Goal: Information Seeking & Learning: Learn about a topic

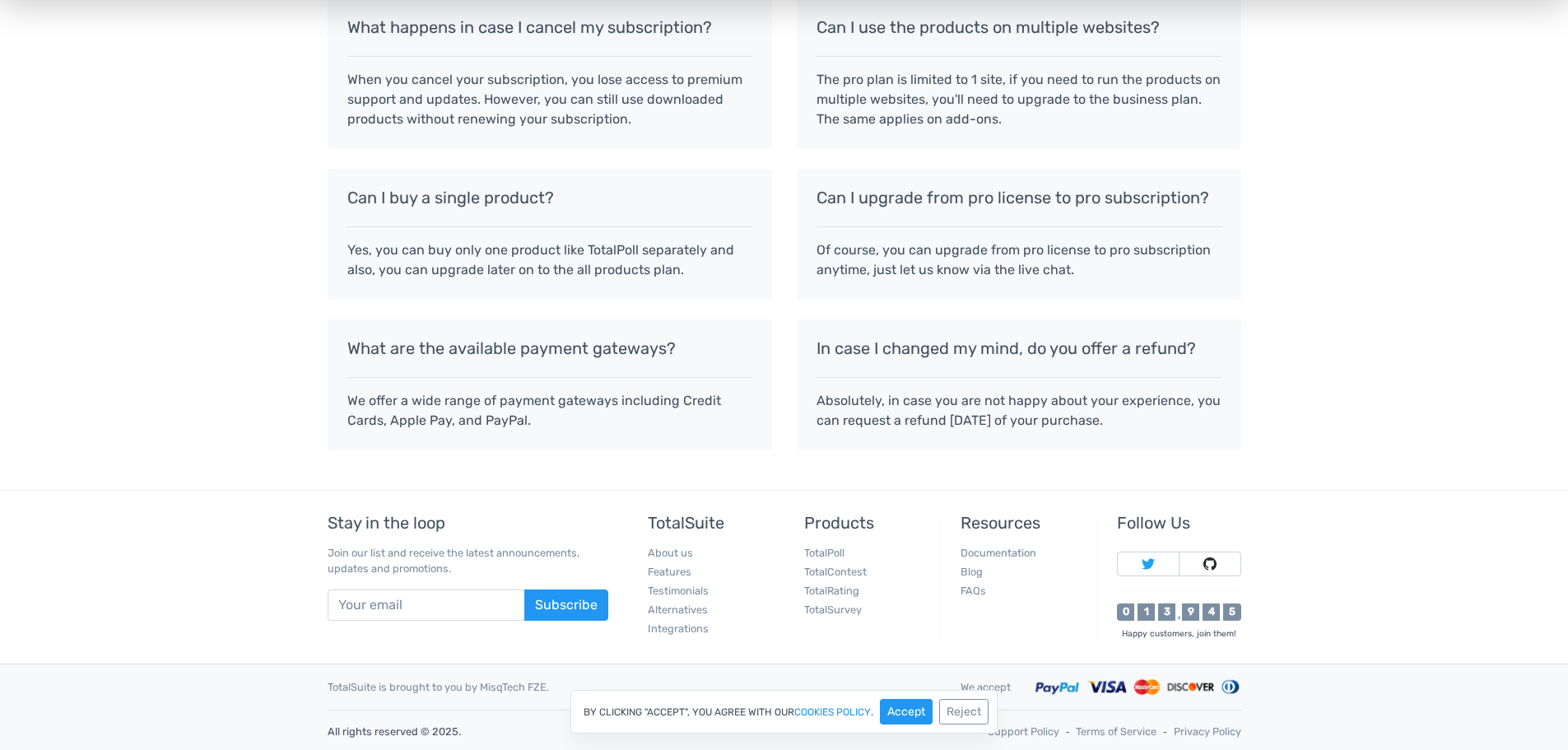
scroll to position [1434, 0]
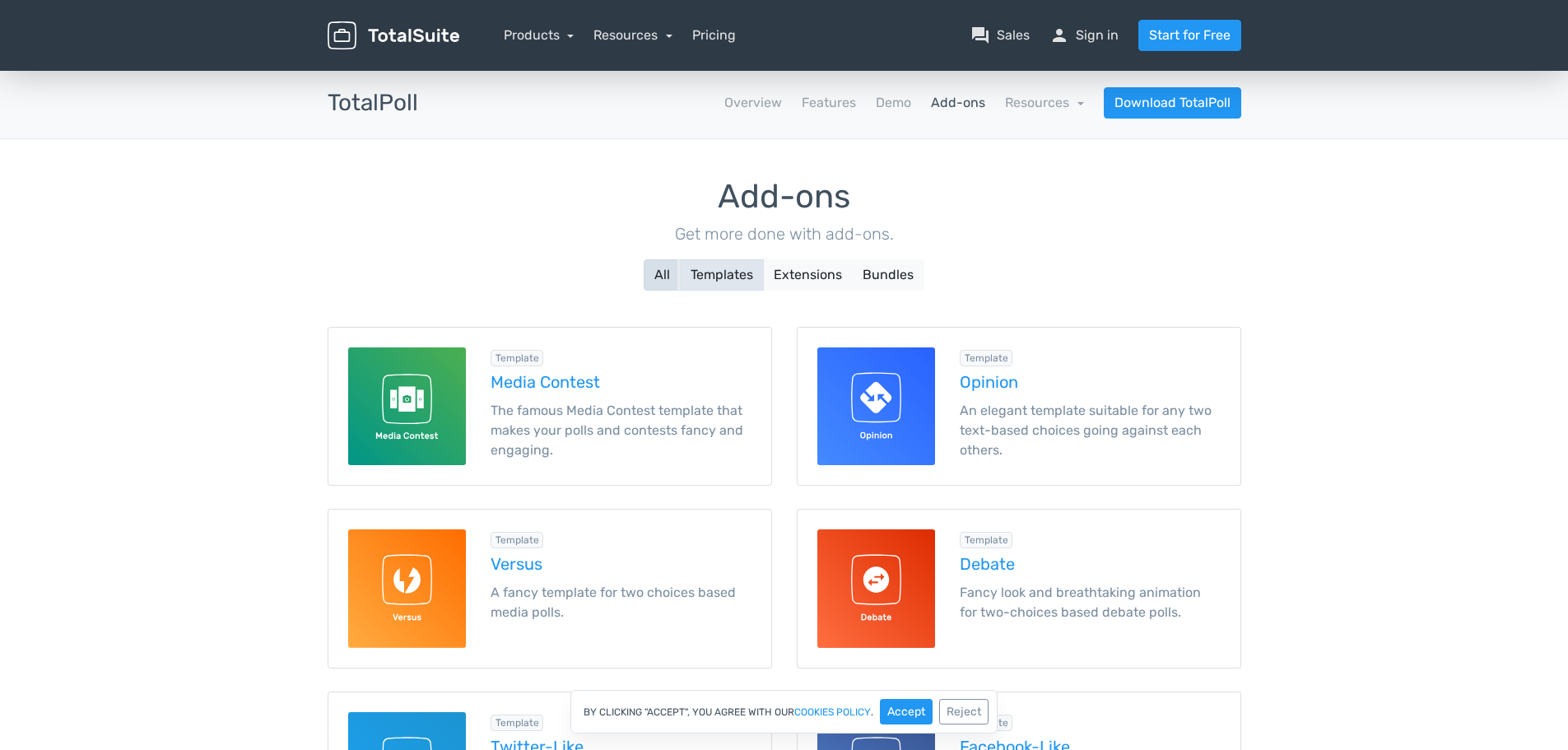
click at [737, 272] on button "Templates" at bounding box center [721, 275] width 84 height 31
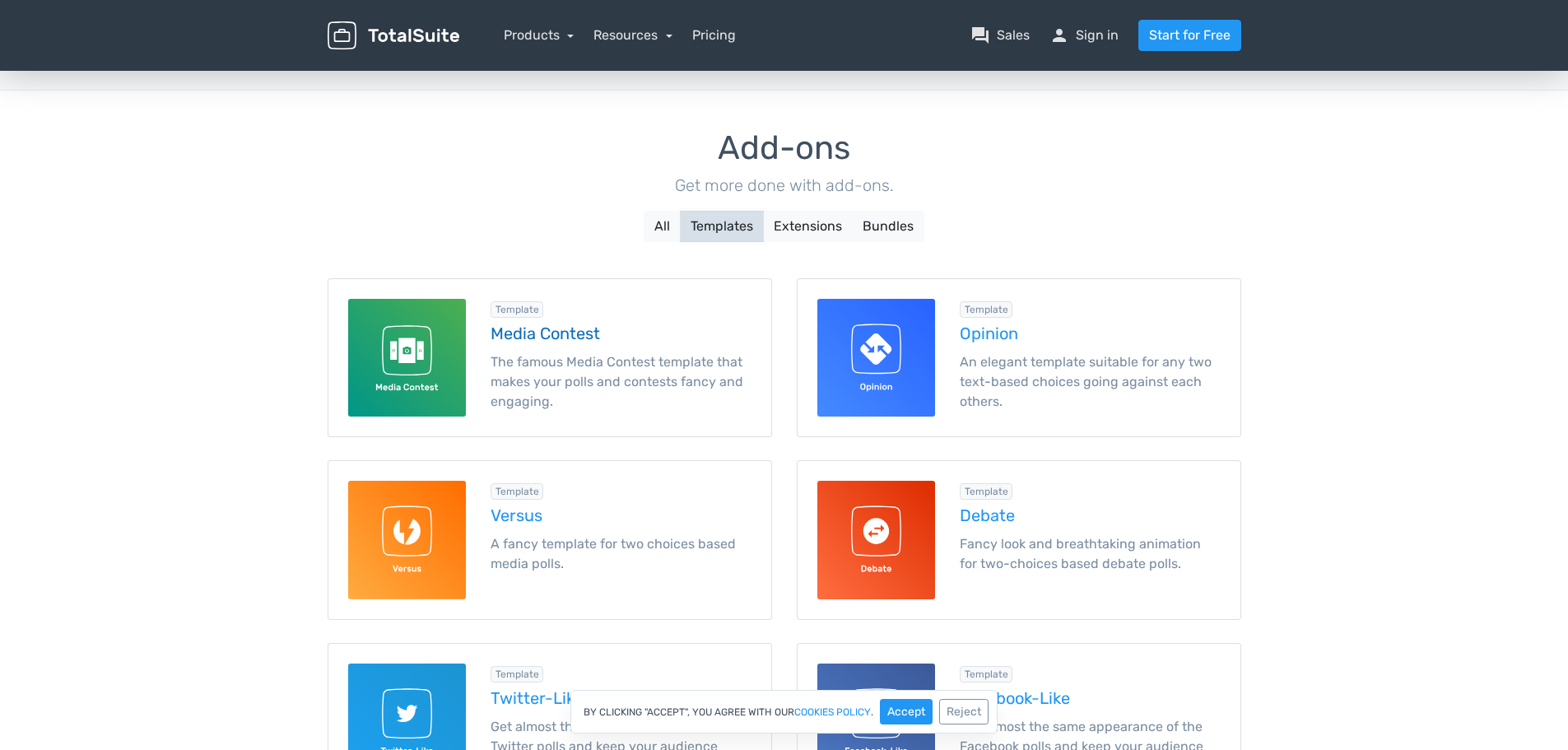
scroll to position [8, 0]
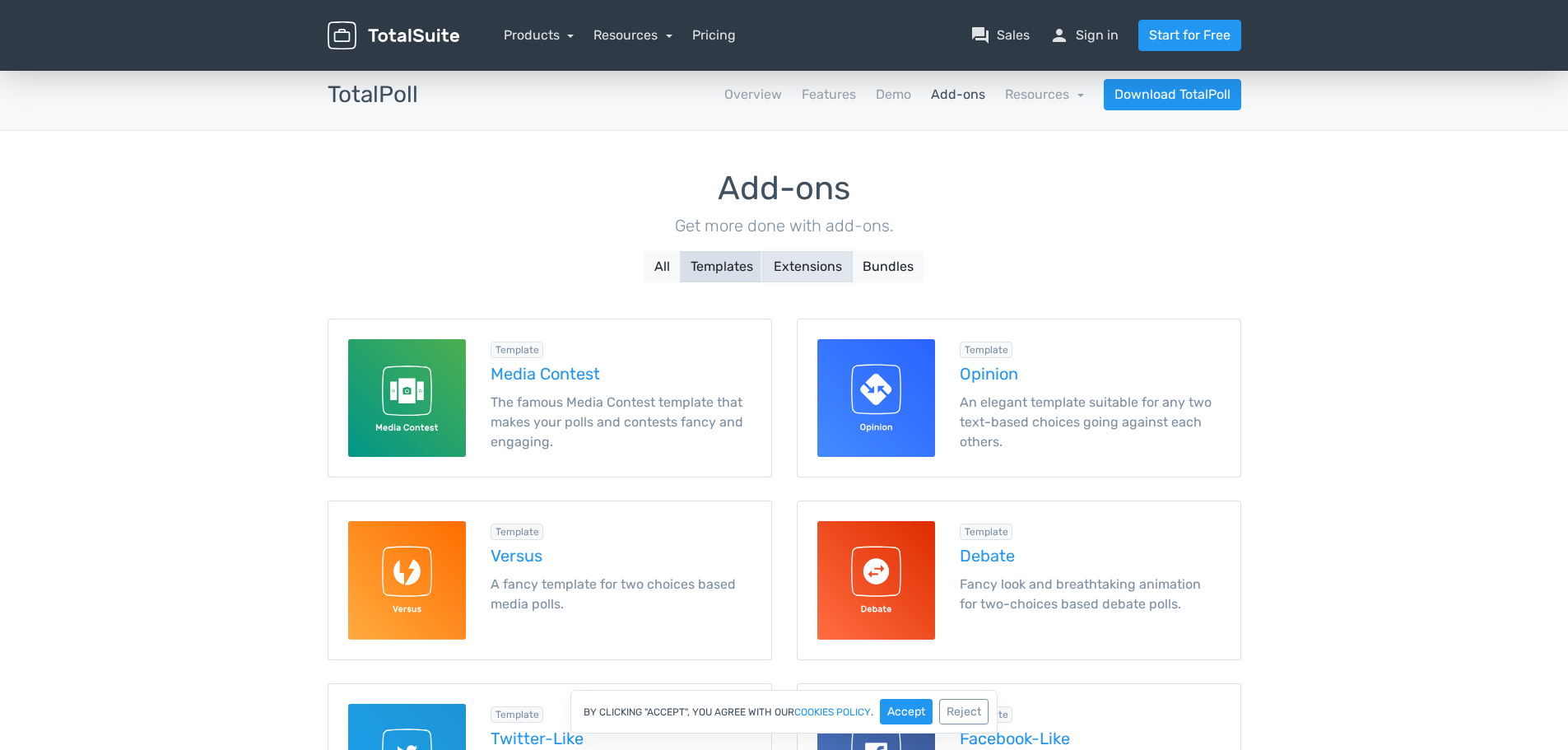
click at [805, 267] on button "Extensions" at bounding box center [808, 266] width 90 height 31
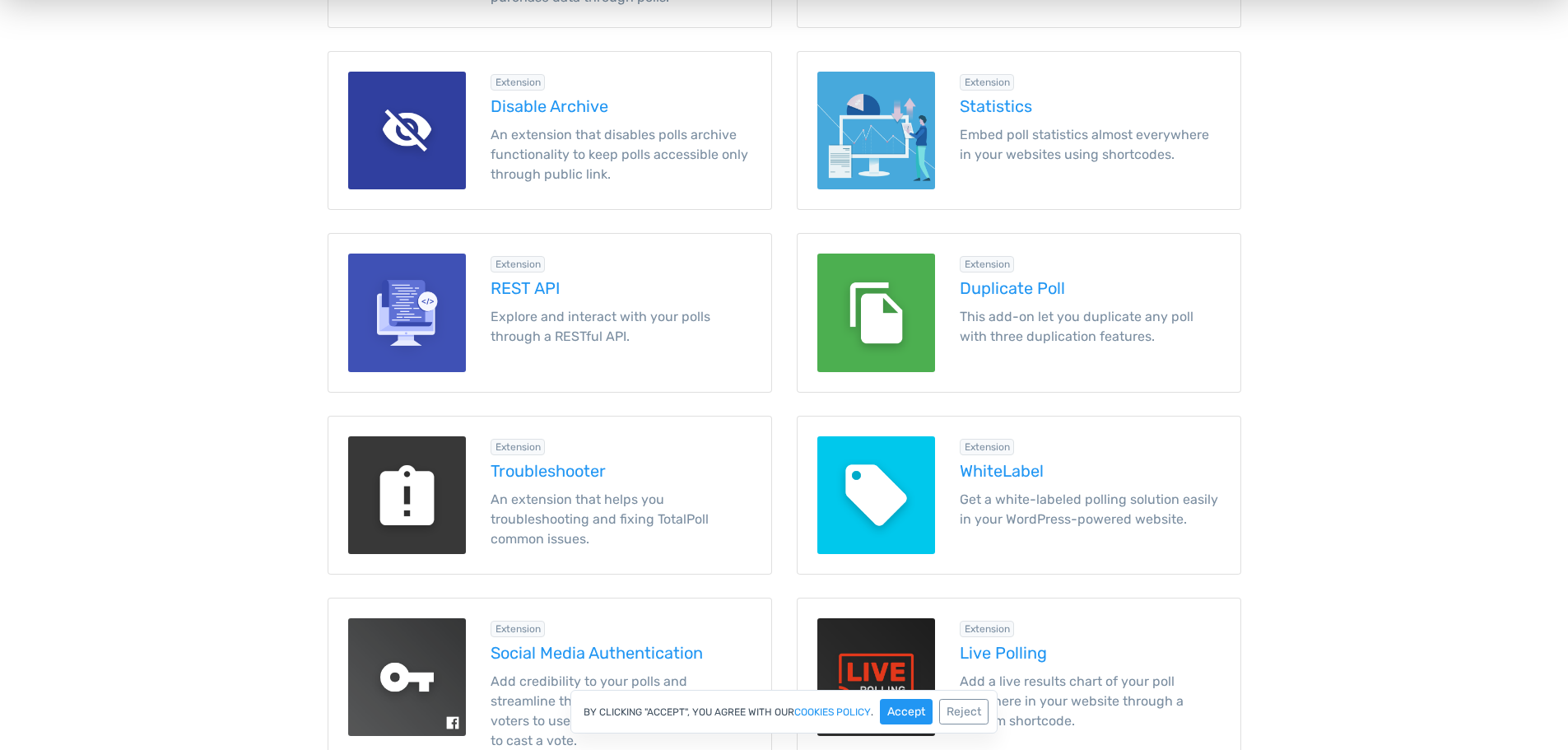
scroll to position [527, 0]
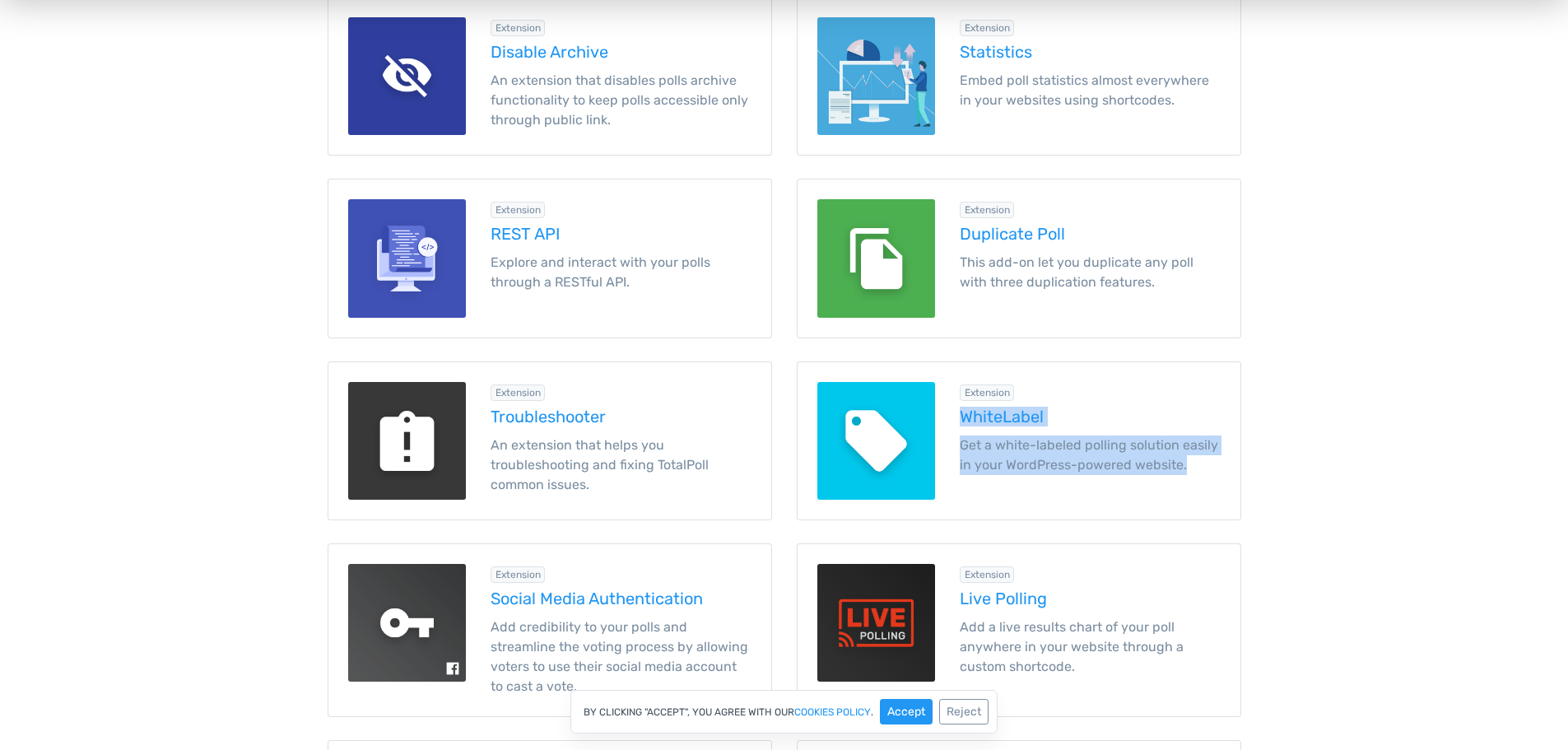
drag, startPoint x: 1561, startPoint y: 354, endPoint x: 1546, endPoint y: 458, distance: 105.1
click at [1546, 458] on main "TotalSuite Products TotalPoll Add-ons TotalPoll apps Overview Features Demo Add…" at bounding box center [784, 513] width 1568 height 1945
click at [1435, 499] on main "TotalSuite Products TotalPoll Add-ons TotalPoll apps Overview Features Demo Add…" at bounding box center [784, 513] width 1568 height 1945
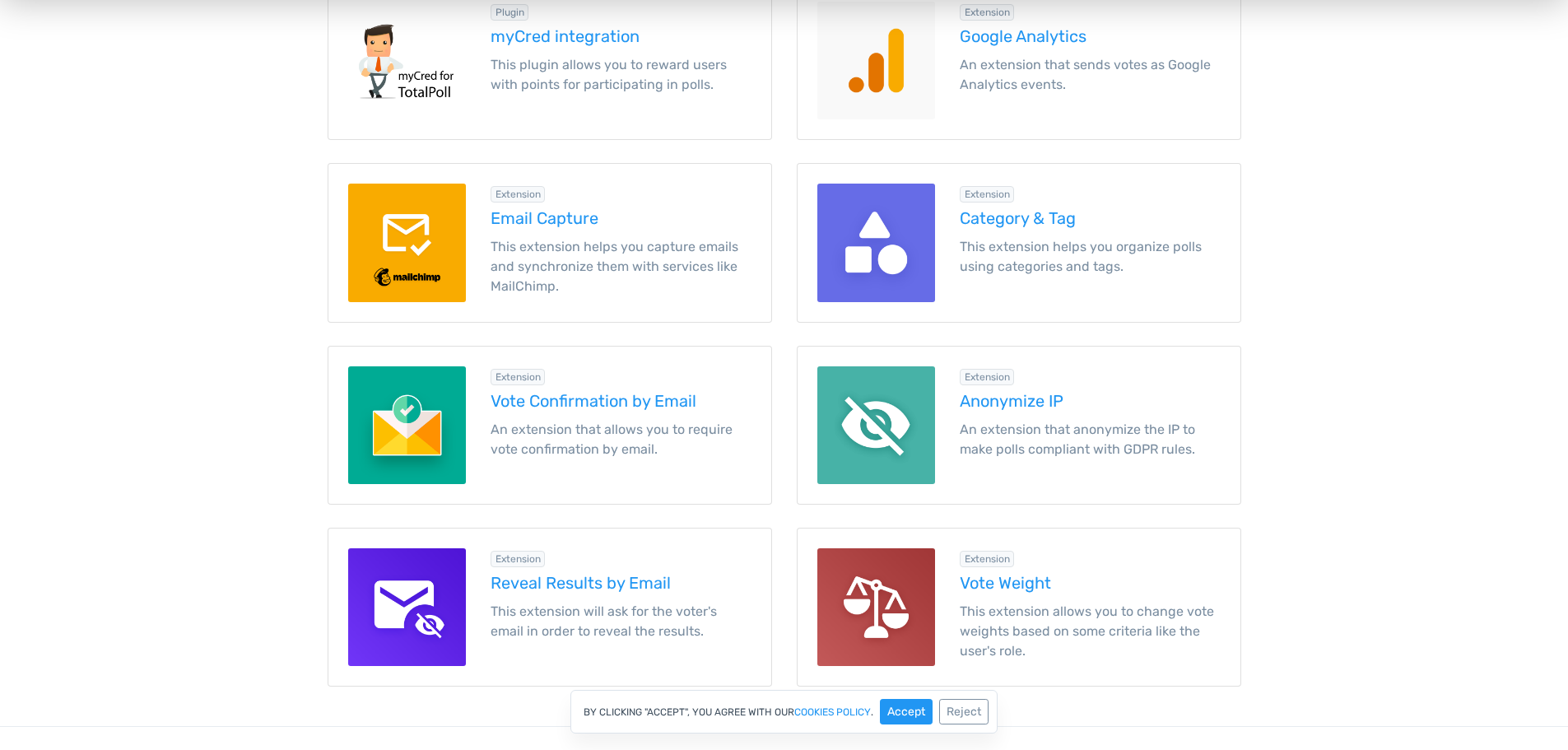
scroll to position [1307, 0]
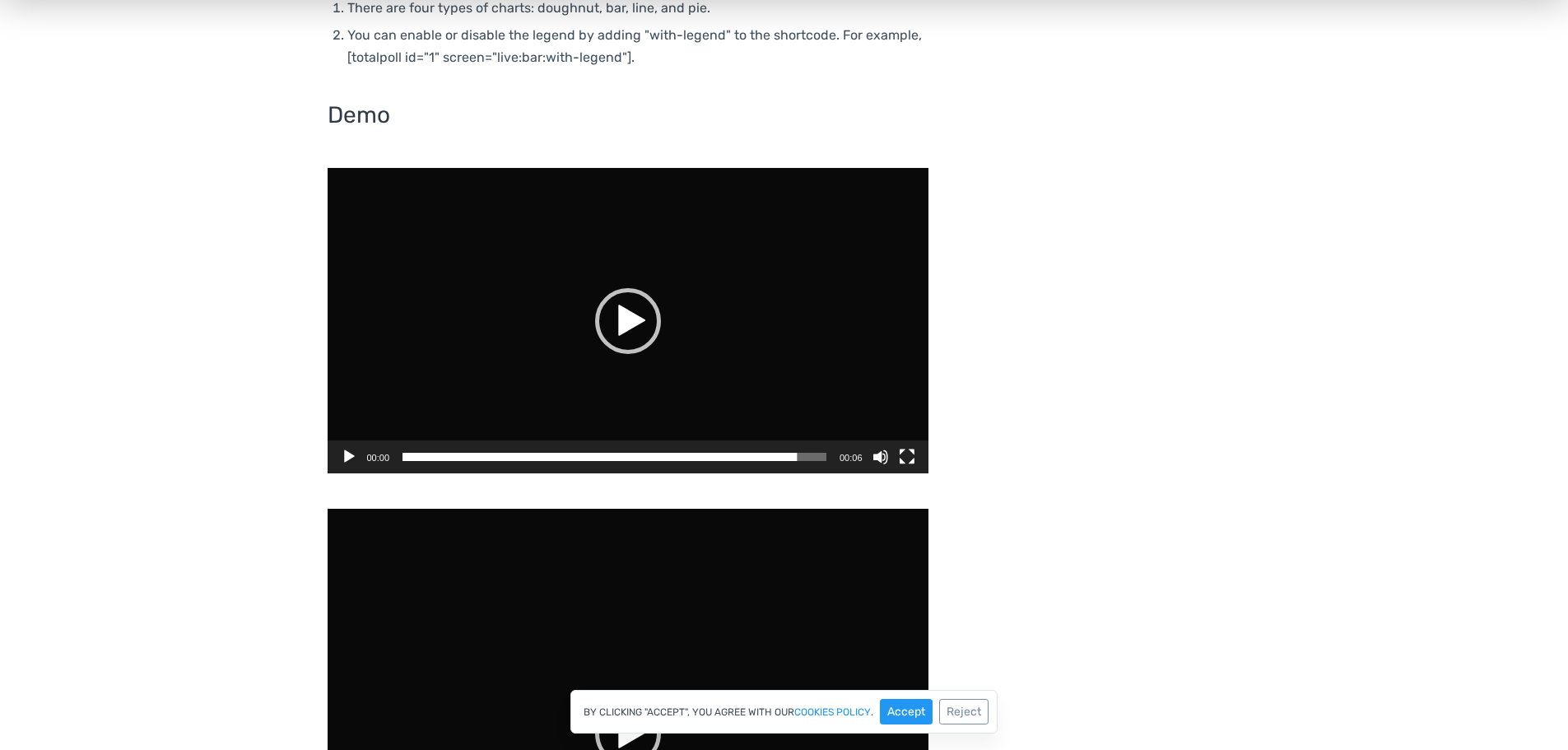
scroll to position [1153, 0]
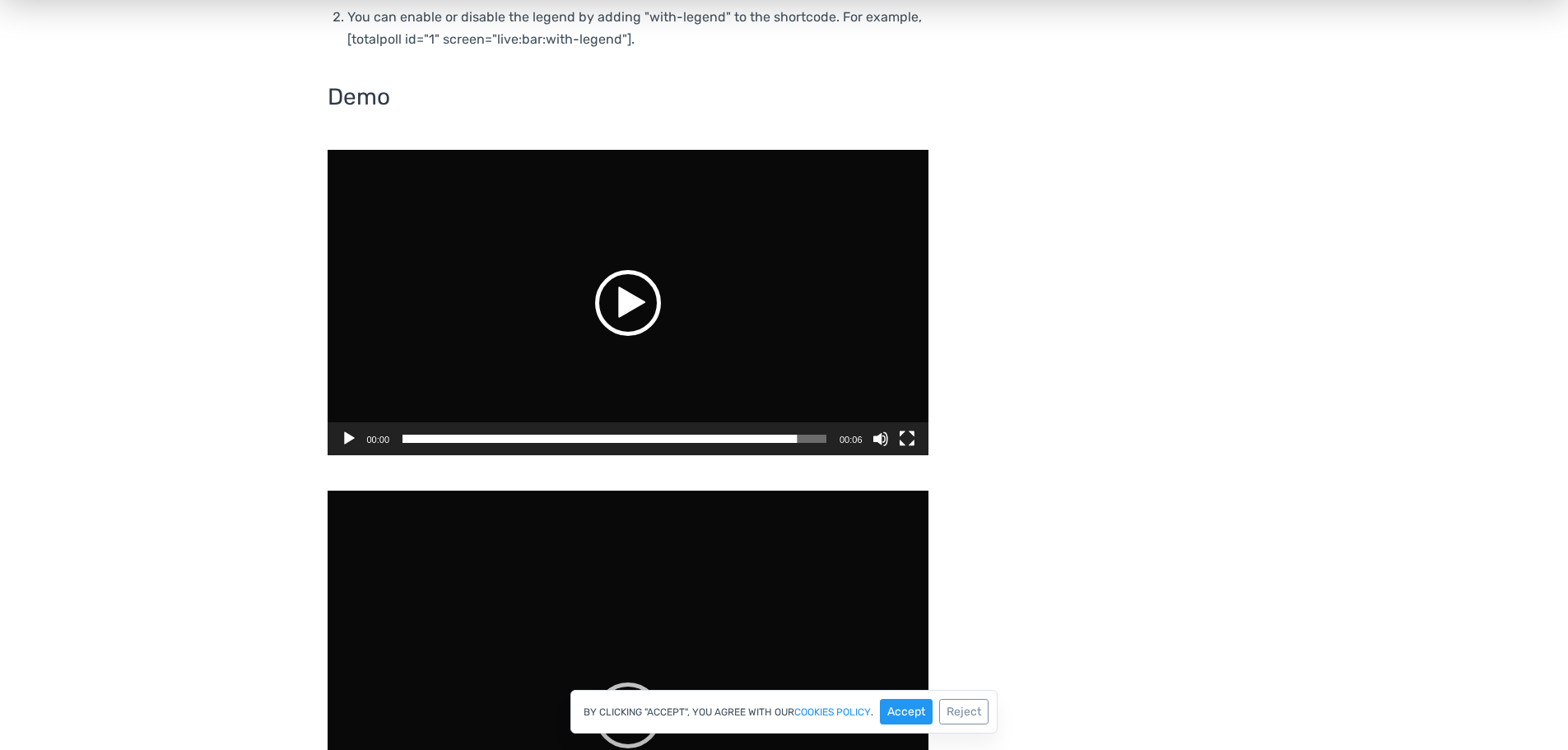
click at [621, 307] on div "Play" at bounding box center [628, 303] width 66 height 66
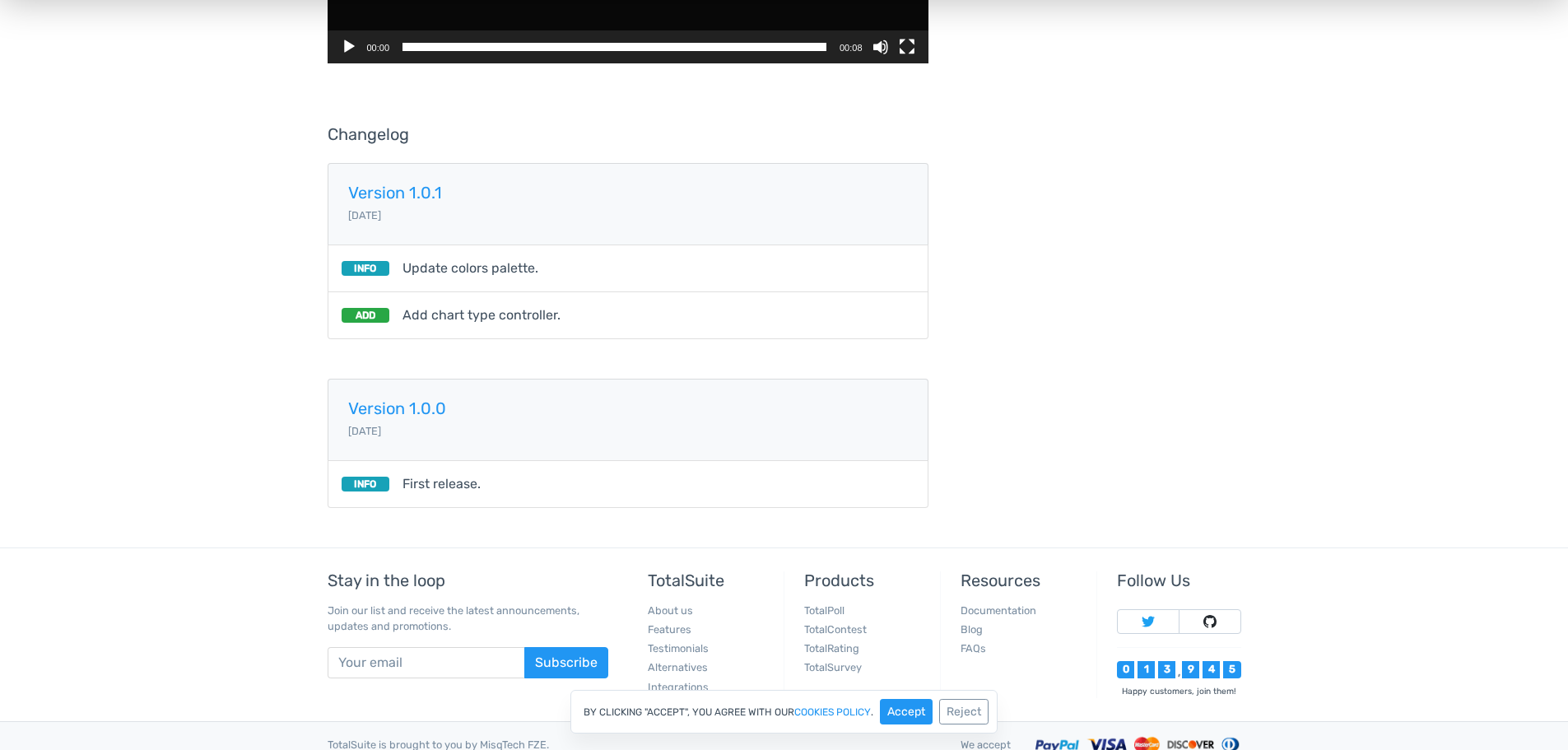
scroll to position [2946, 0]
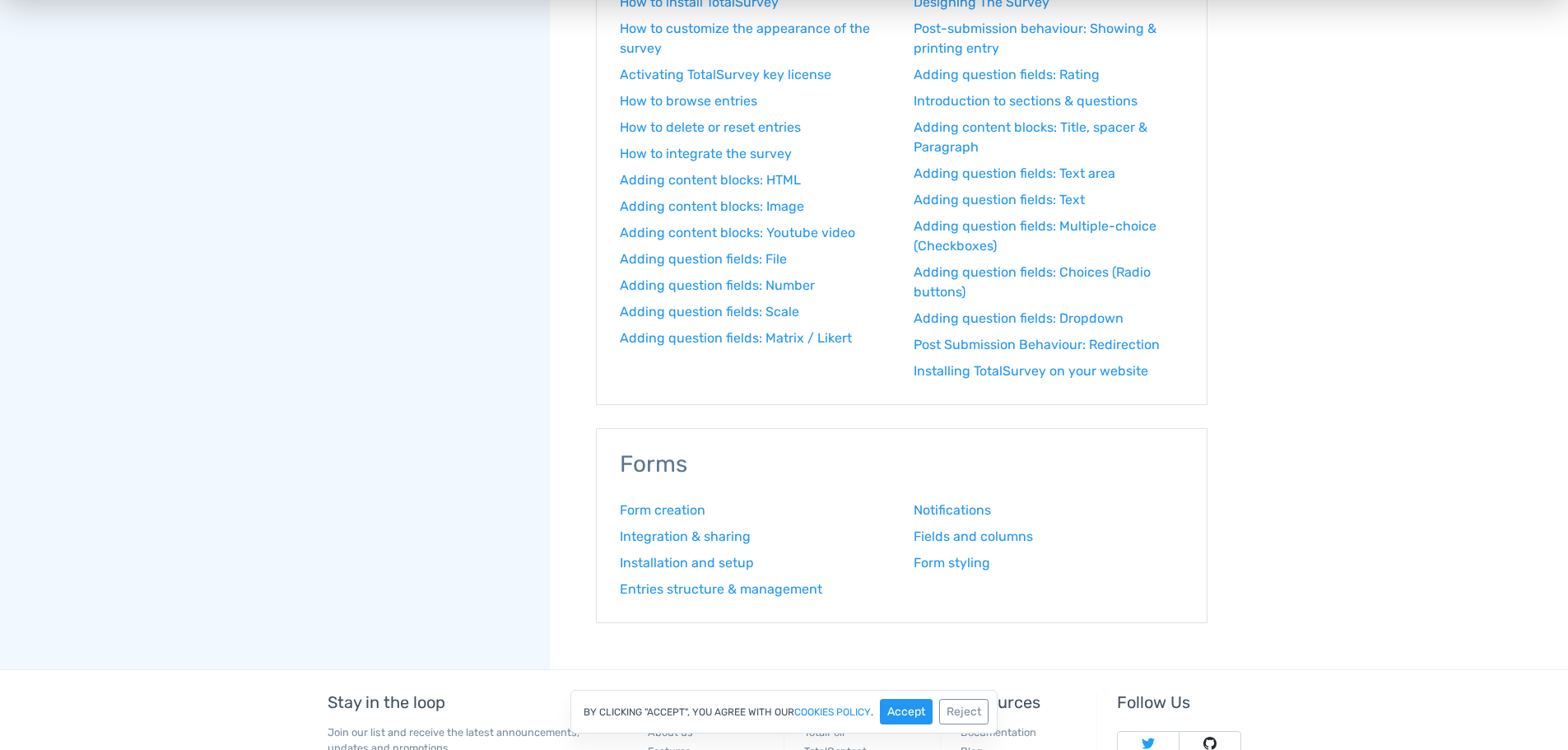
scroll to position [1772, 0]
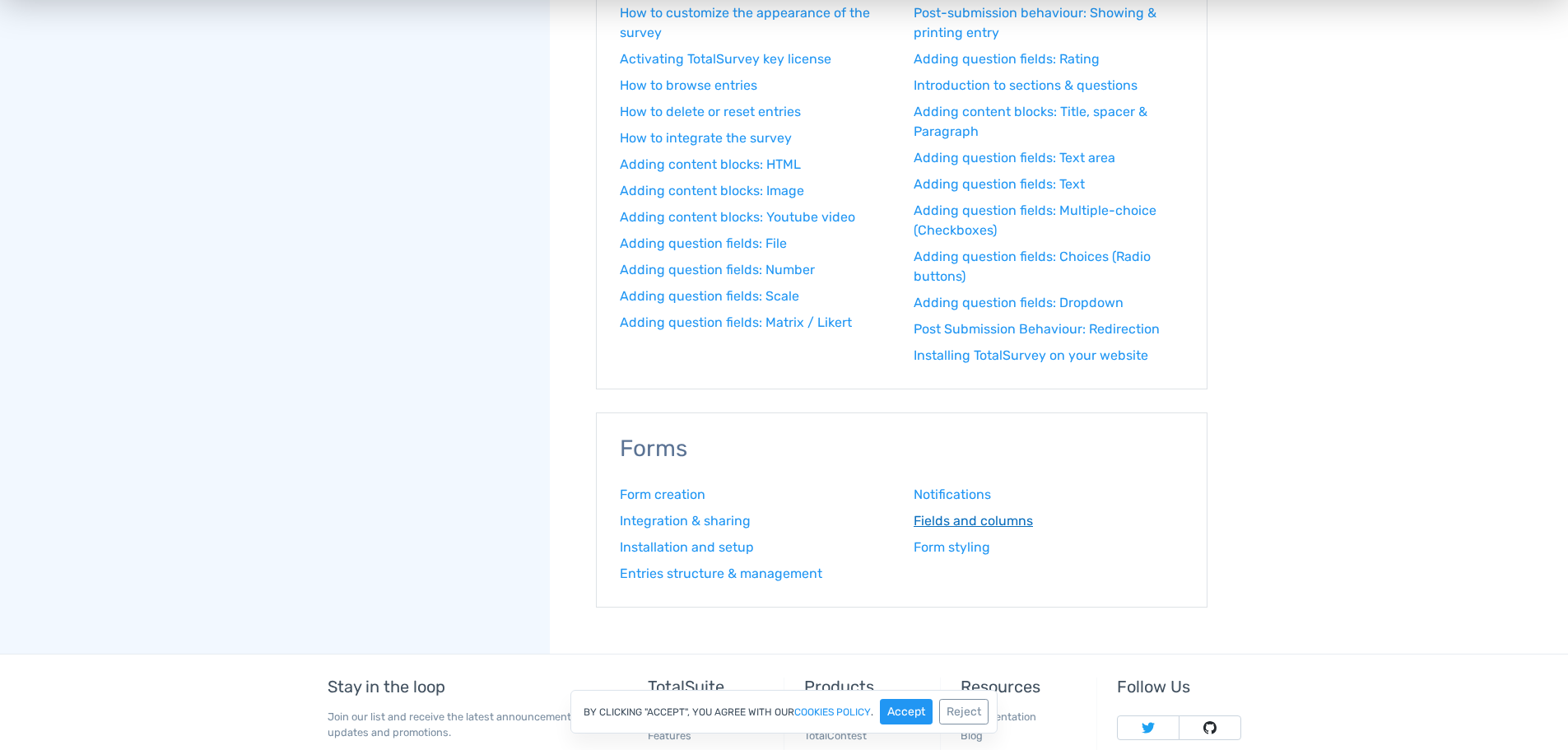
click at [962, 523] on link "Fields and columns" at bounding box center [1049, 521] width 270 height 19
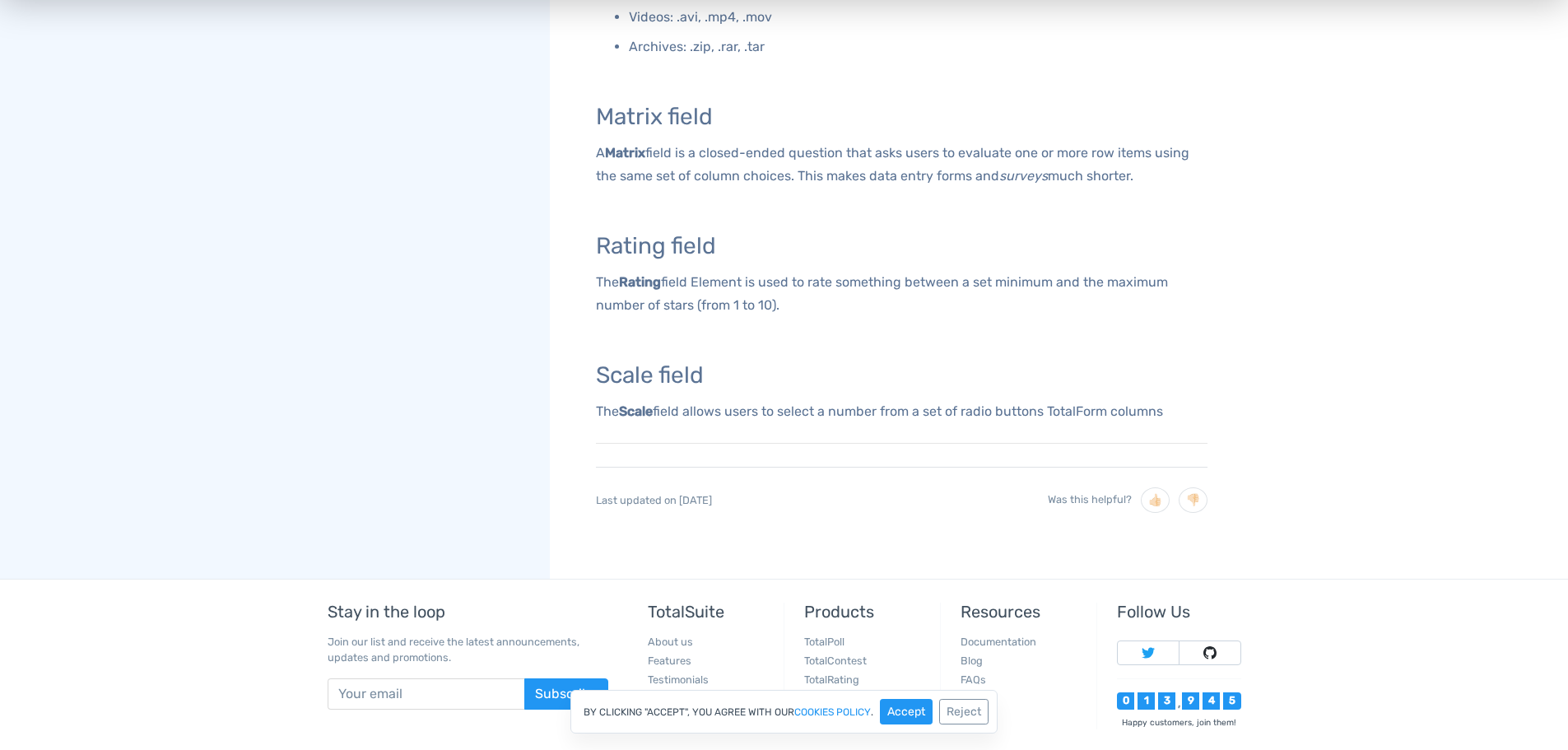
scroll to position [2302, 0]
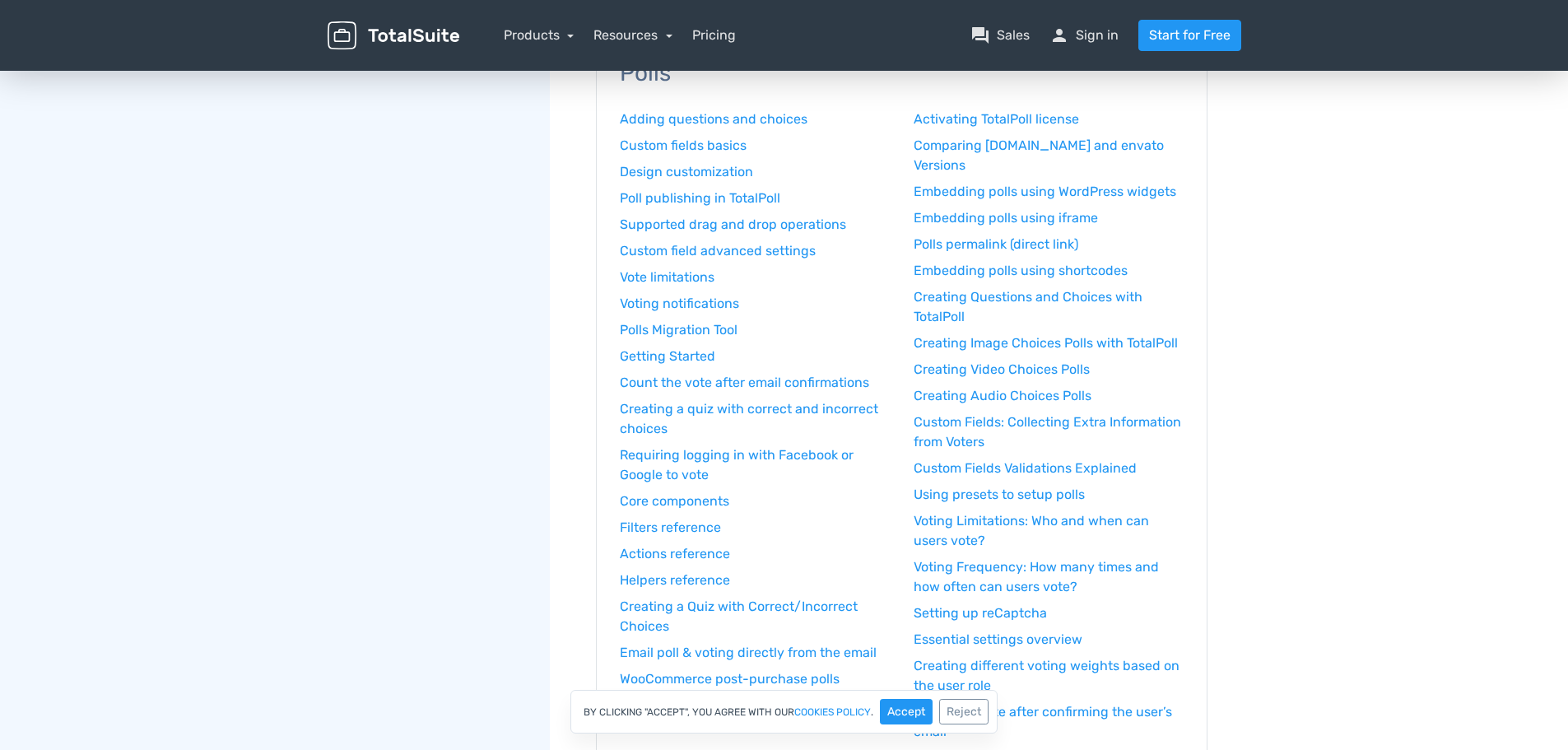
scroll to position [208, 0]
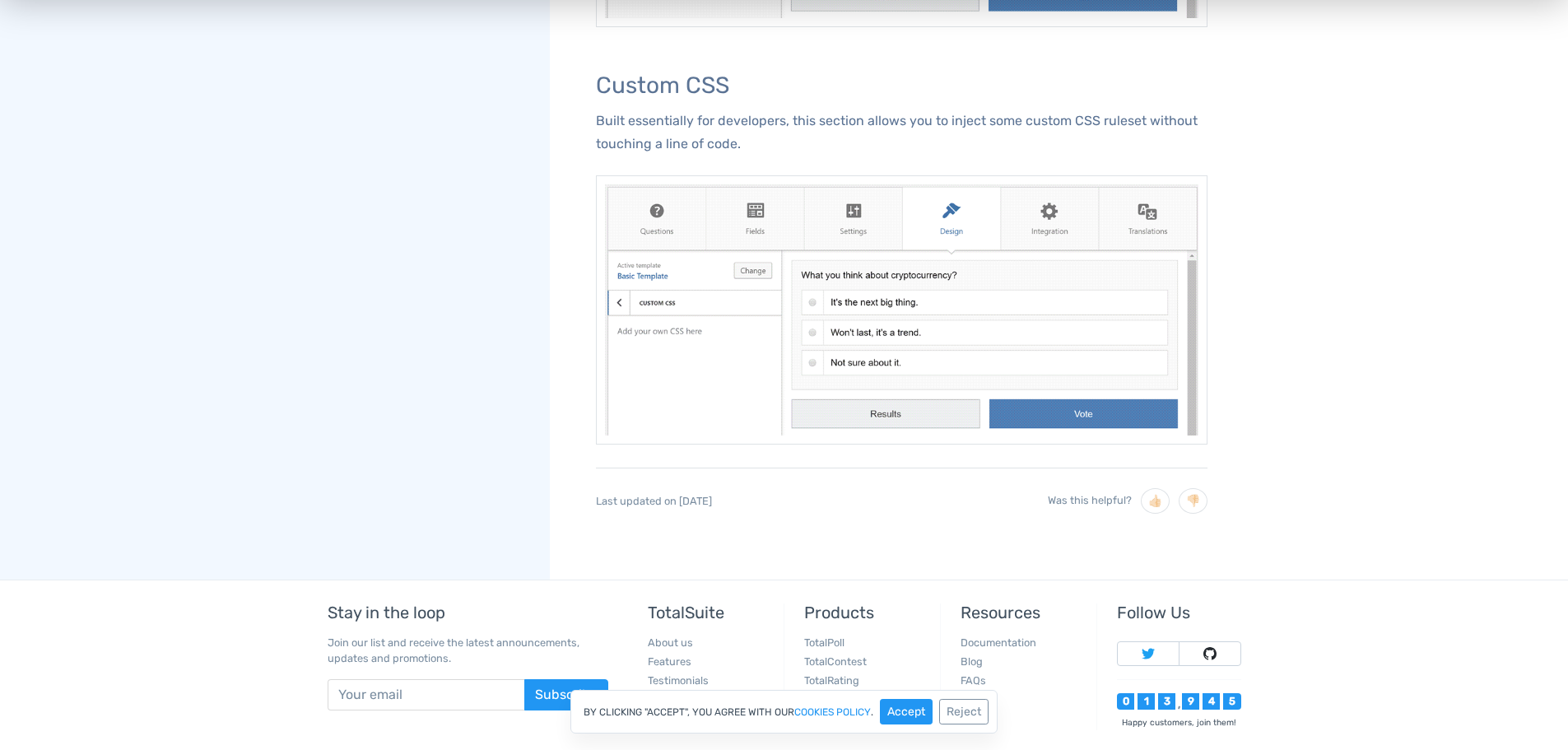
scroll to position [3498, 0]
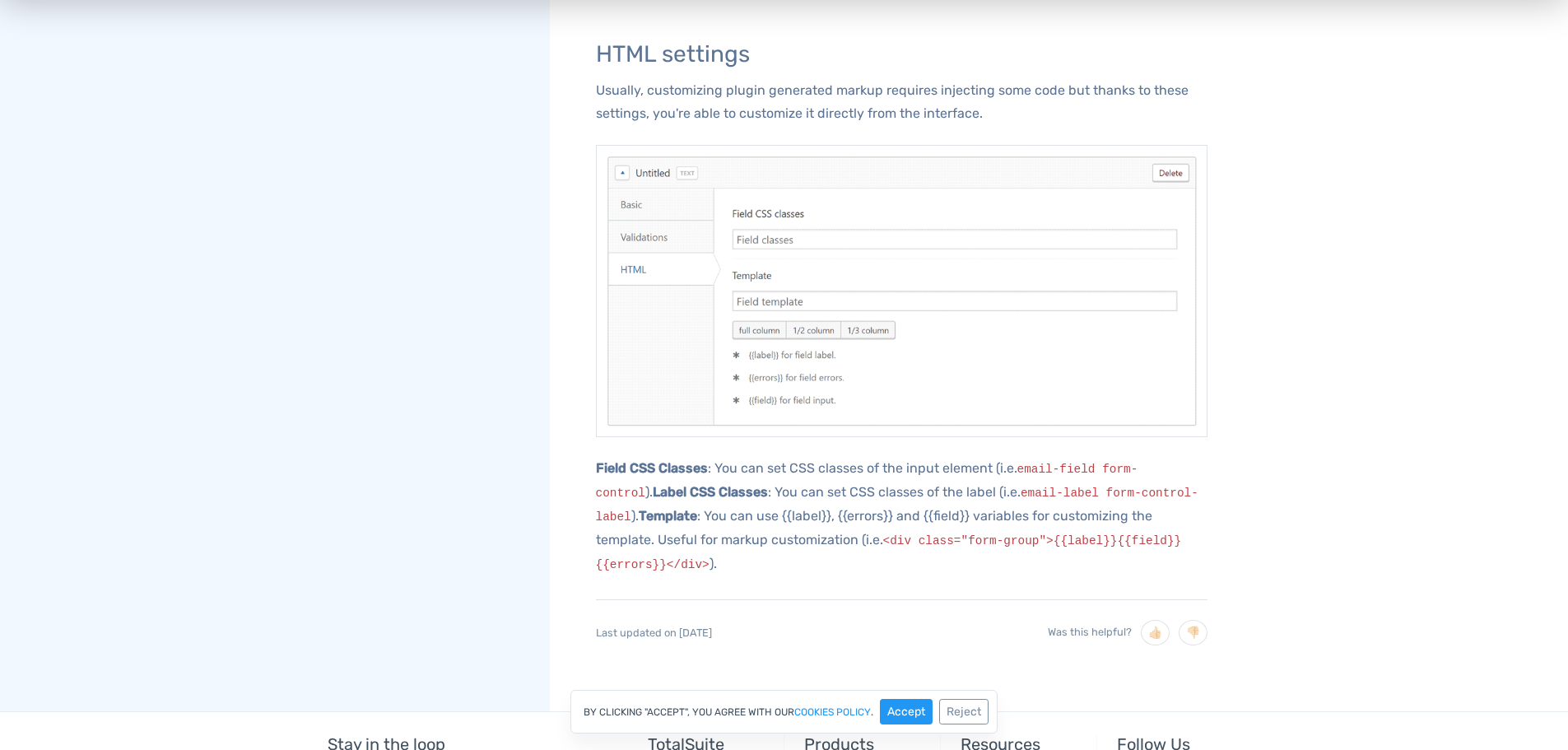
scroll to position [1824, 0]
